Goal: Transaction & Acquisition: Purchase product/service

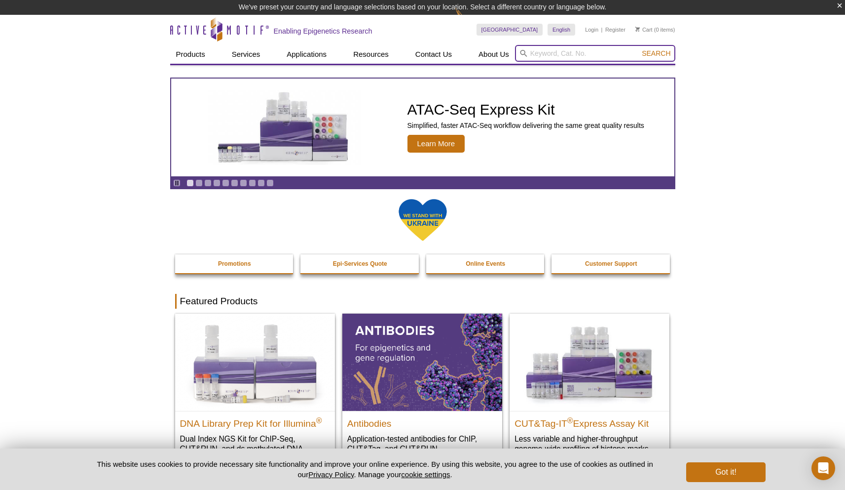
click at [537, 53] on input "search" at bounding box center [595, 53] width 160 height 17
paste input "39159"
type input "39159"
click at [648, 52] on span "Search" at bounding box center [656, 53] width 29 height 8
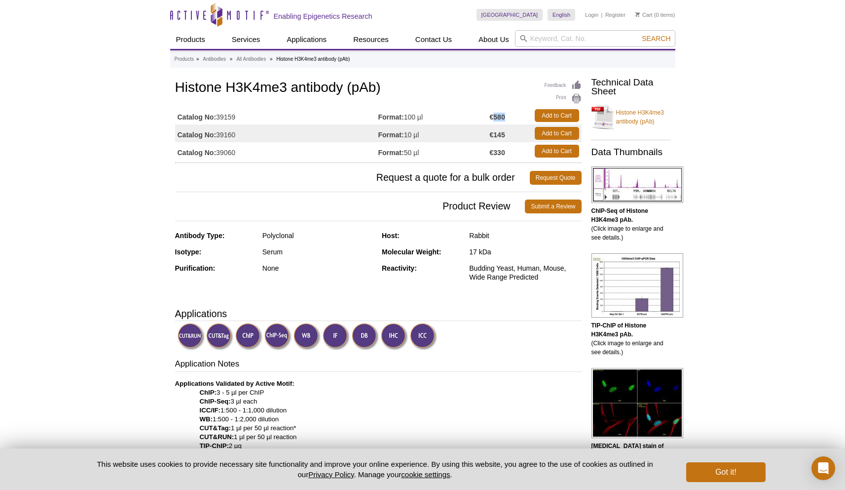
drag, startPoint x: 506, startPoint y: 117, endPoint x: 494, endPoint y: 116, distance: 12.4
click at [494, 116] on td "€580" at bounding box center [510, 116] width 40 height 18
copy strong "580"
drag, startPoint x: 183, startPoint y: 85, endPoint x: 177, endPoint y: 85, distance: 5.5
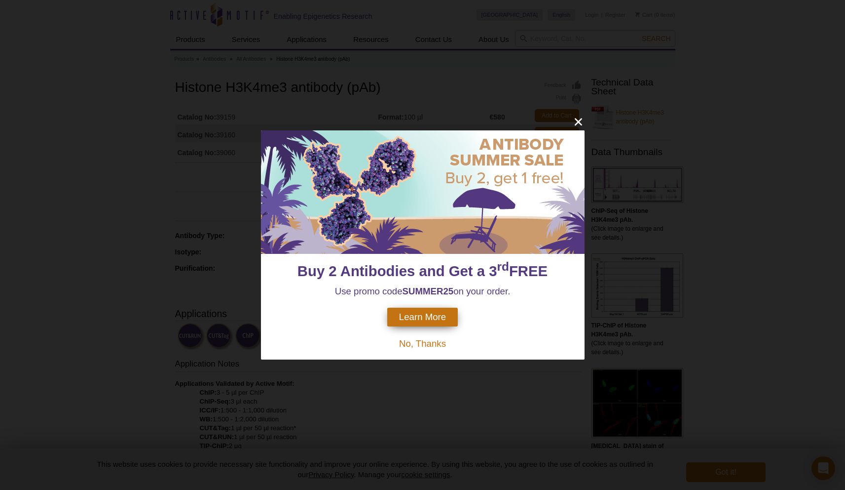
click at [173, 83] on div "Buy 2 Antibodies and Get a 3 rd FREE Use promo code SUMMER25 on your order. Lea…" at bounding box center [422, 245] width 845 height 490
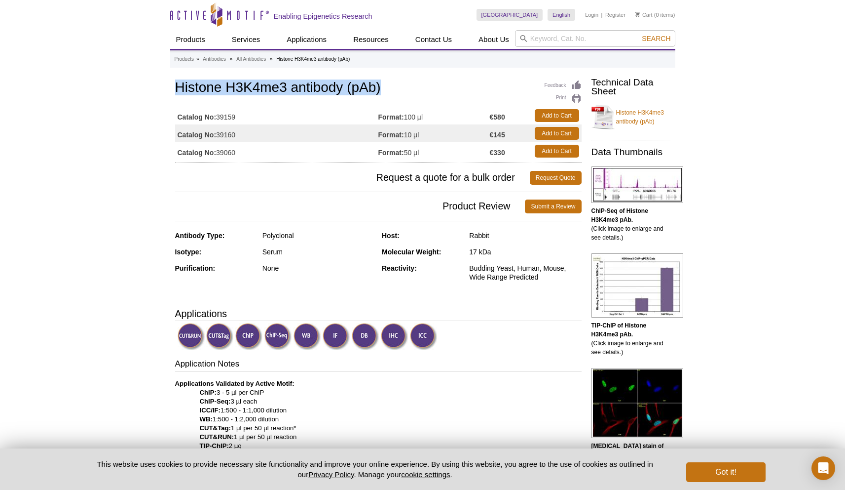
drag, startPoint x: 173, startPoint y: 90, endPoint x: 379, endPoint y: 98, distance: 205.5
click at [381, 95] on h1 "Histone H3K4me3 antibody (pAb)" at bounding box center [378, 88] width 407 height 17
drag, startPoint x: 390, startPoint y: 93, endPoint x: 175, endPoint y: 87, distance: 215.2
click at [175, 87] on h1 "Histone H3K4me3 antibody (pAb)" at bounding box center [378, 88] width 407 height 17
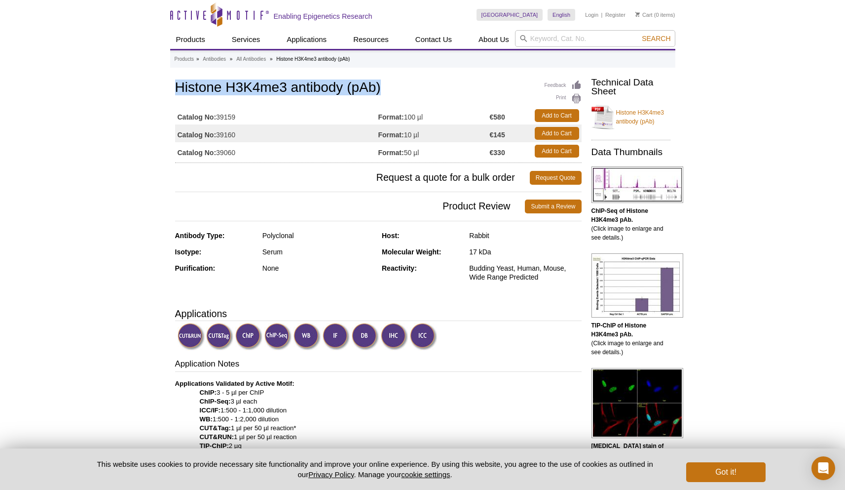
copy h1 "Histone H3K4me3 antibody (pAb)"
drag, startPoint x: 507, startPoint y: 116, endPoint x: 492, endPoint y: 115, distance: 15.3
click at [492, 115] on td "€580" at bounding box center [510, 116] width 40 height 18
copy strong "580"
